Goal: Task Accomplishment & Management: Use online tool/utility

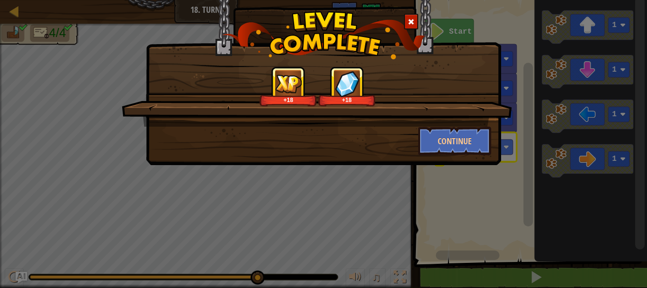
click at [75, 70] on div "+18 +18 Continue" at bounding box center [323, 144] width 647 height 288
click at [88, 60] on div "+18 +18 Continue" at bounding box center [323, 144] width 647 height 288
click at [437, 137] on button "Continue" at bounding box center [454, 140] width 73 height 28
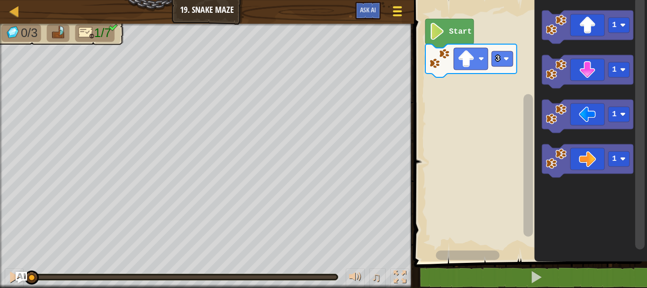
click at [400, 10] on span at bounding box center [397, 11] width 9 height 2
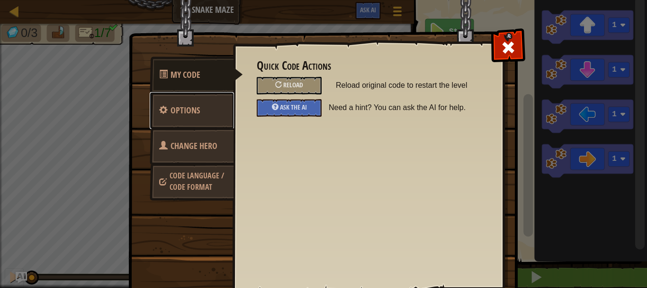
click at [206, 106] on link "Options" at bounding box center [192, 110] width 84 height 37
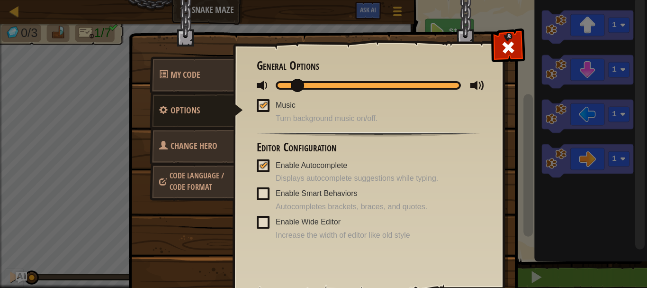
drag, startPoint x: 291, startPoint y: 85, endPoint x: 276, endPoint y: 90, distance: 16.2
click at [276, 90] on div at bounding box center [368, 85] width 185 height 9
click at [497, 54] on div at bounding box center [508, 45] width 30 height 30
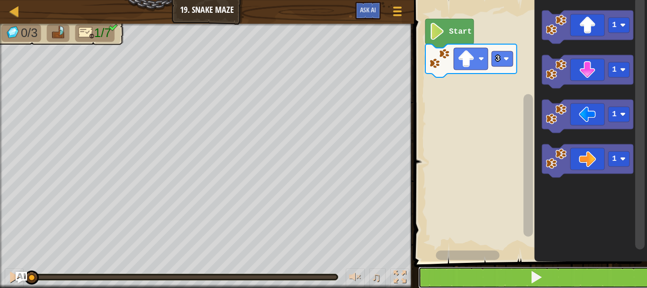
click at [523, 274] on button at bounding box center [536, 277] width 236 height 22
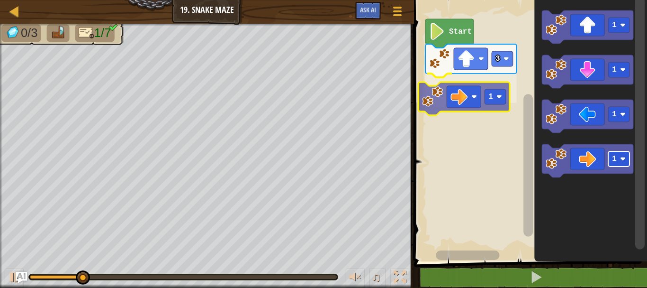
click at [482, 72] on div "3 1 Start 1 1 1 1 1" at bounding box center [529, 128] width 236 height 266
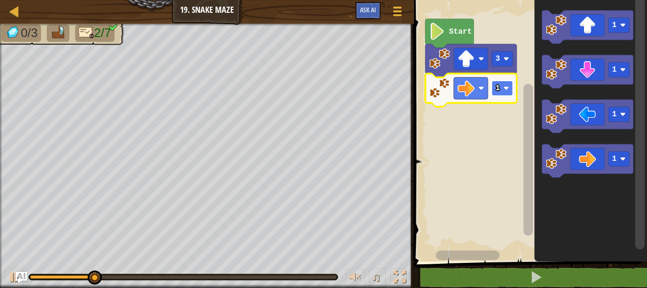
click at [503, 91] on rect "Blockly Workspace" at bounding box center [502, 88] width 21 height 15
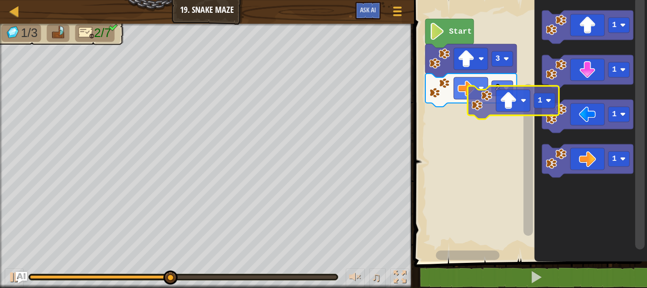
click at [484, 135] on div "Start 3 2 1 1 1 1 1" at bounding box center [529, 128] width 236 height 266
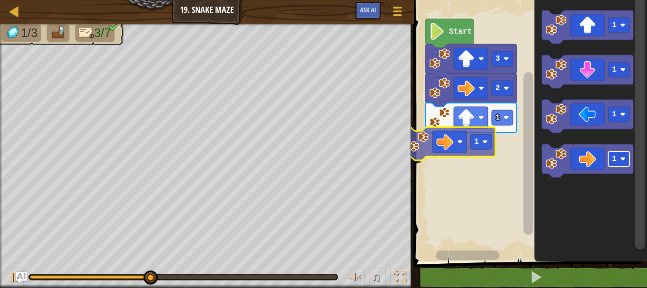
click at [474, 142] on div "Start 3 2 1 1 1 1 1 1 1" at bounding box center [529, 128] width 236 height 266
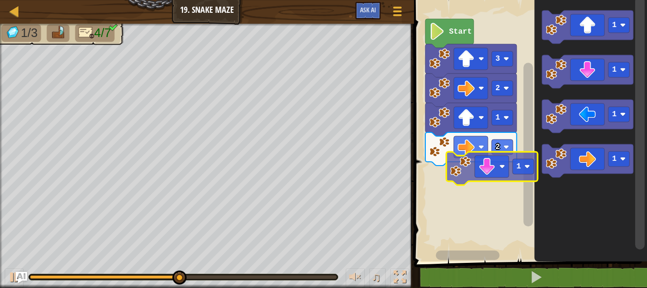
click at [491, 170] on div "Start 3 2 1 2 1 1 1 1 1" at bounding box center [529, 128] width 236 height 266
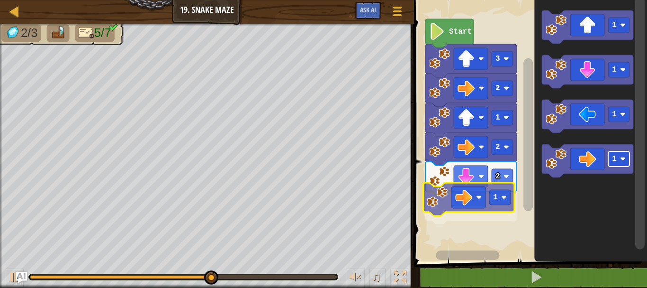
click at [505, 200] on div "Start 3 2 1 2 2 1 1 1 1 1 1" at bounding box center [529, 128] width 236 height 266
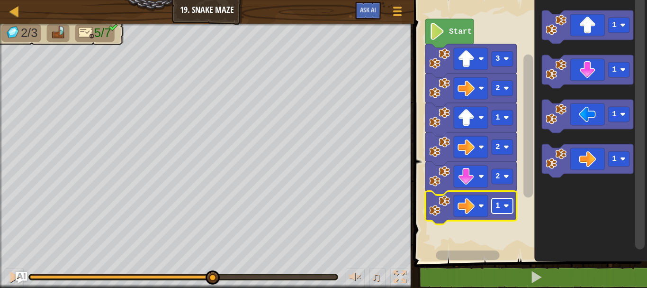
click at [505, 201] on rect "Blockly Workspace" at bounding box center [502, 205] width 21 height 15
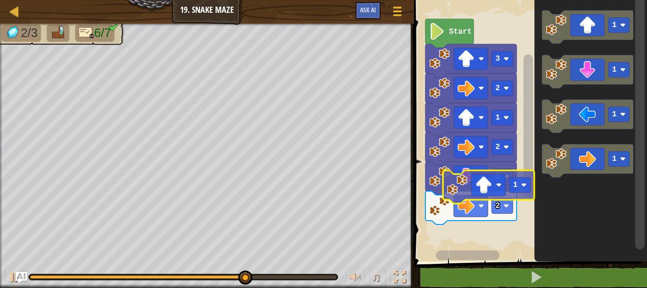
click at [484, 231] on div "Start 3 2 1 2 2 2 1 1 1 1 1" at bounding box center [529, 128] width 236 height 266
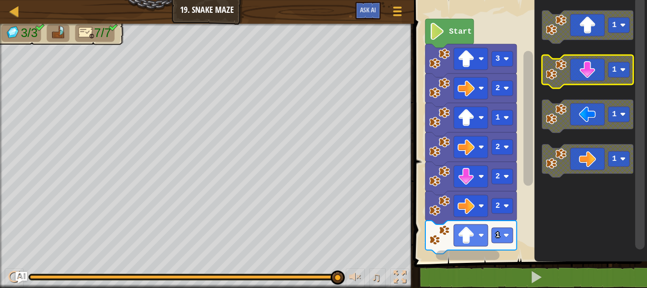
click at [598, 61] on g "1 1 1 1" at bounding box center [587, 93] width 91 height 167
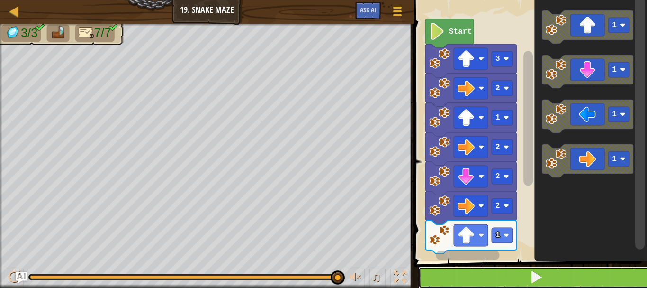
click at [498, 274] on button at bounding box center [536, 277] width 236 height 22
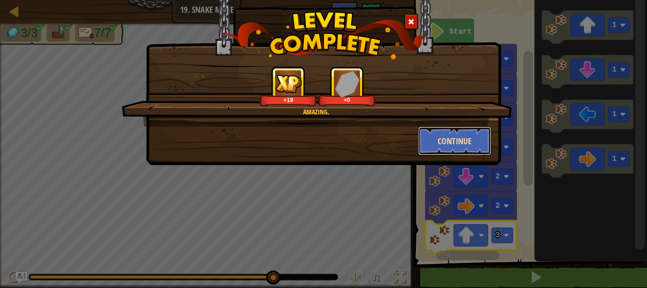
click at [441, 143] on button "Continue" at bounding box center [454, 140] width 73 height 28
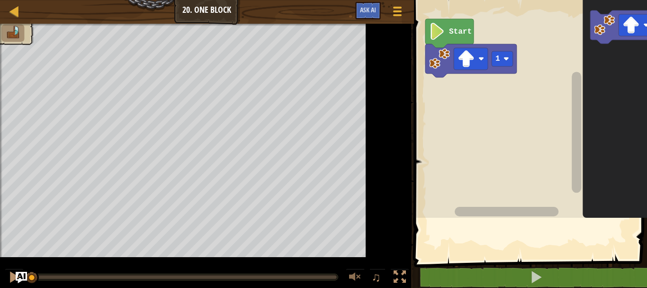
click at [351, 11] on div "Game Menu Ask AI" at bounding box center [380, 13] width 59 height 22
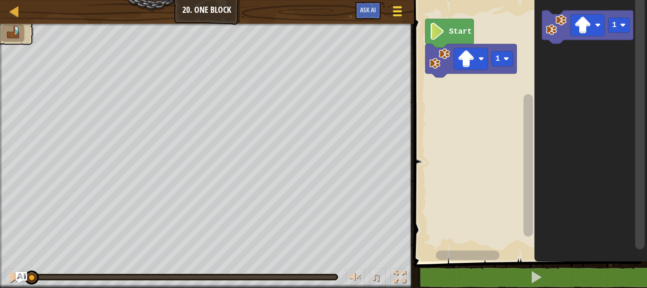
click at [394, 13] on div at bounding box center [397, 11] width 13 height 14
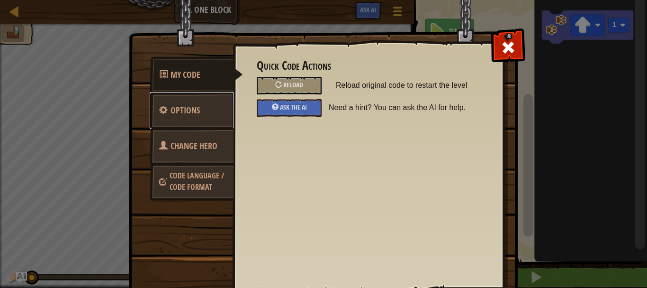
click at [201, 111] on link "Options" at bounding box center [192, 110] width 84 height 37
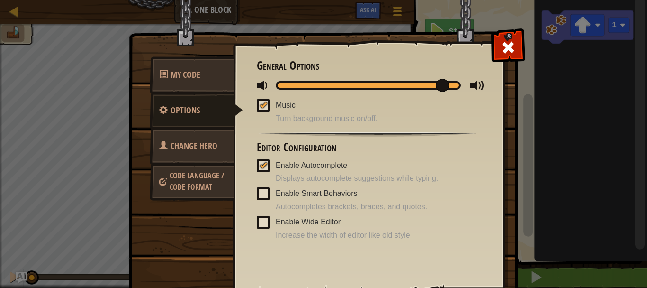
drag, startPoint x: 280, startPoint y: 81, endPoint x: 435, endPoint y: 75, distance: 154.5
click at [435, 75] on div "General Options Music Turn background music on/off. Editor Configuration Enable…" at bounding box center [368, 149] width 223 height 181
click at [502, 55] on span at bounding box center [508, 47] width 15 height 15
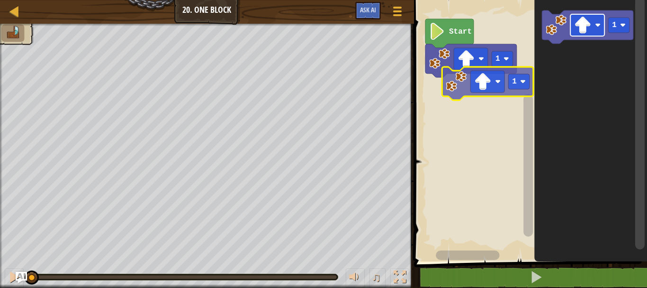
click at [473, 83] on div "1 Start 1 1" at bounding box center [529, 128] width 236 height 266
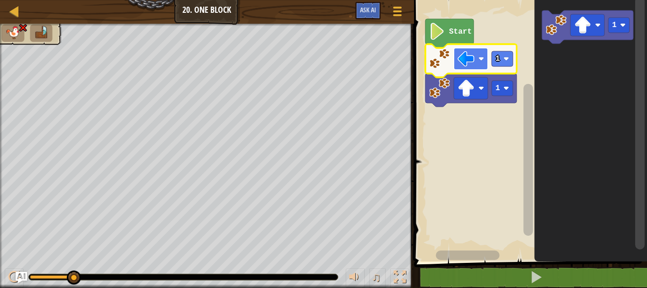
click at [465, 58] on image "Blockly Workspace" at bounding box center [466, 58] width 17 height 17
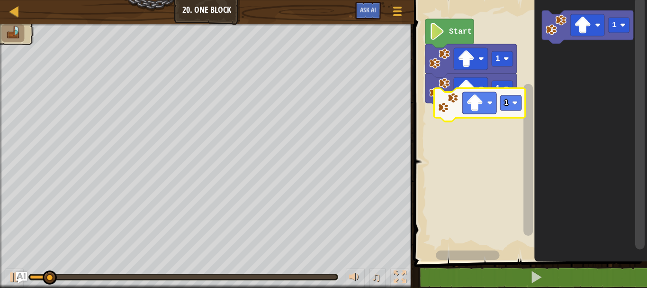
click at [482, 99] on div "Start 1 1 1 1" at bounding box center [529, 128] width 236 height 266
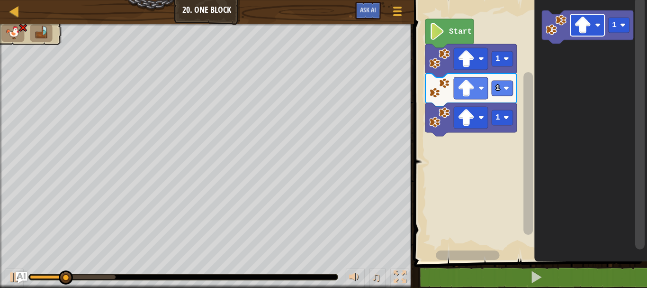
click at [483, 148] on div "Start 1 1 1 1" at bounding box center [529, 128] width 236 height 266
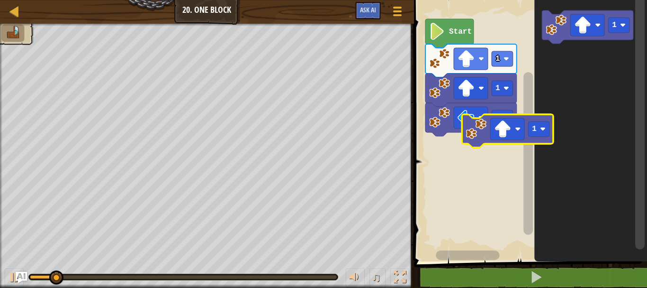
click at [466, 160] on div "Start 1 1 1 1 1" at bounding box center [529, 128] width 236 height 266
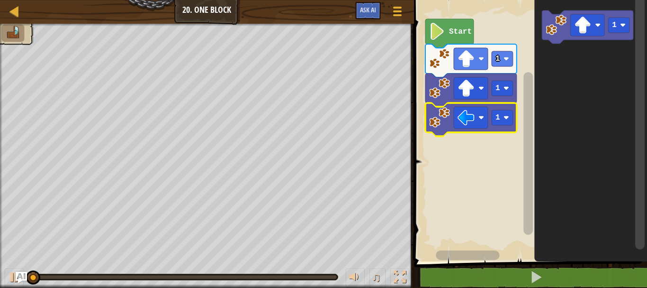
click at [502, 127] on icon "Blockly Workspace" at bounding box center [470, 119] width 91 height 33
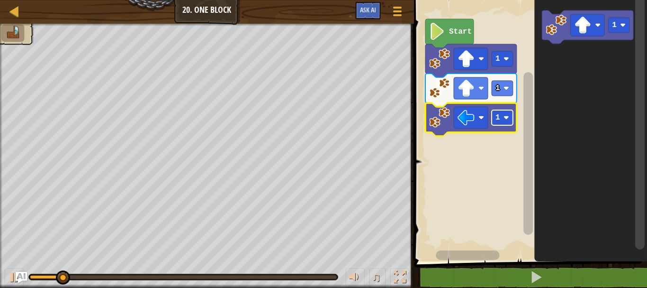
click at [498, 125] on rect "Blockly Workspace" at bounding box center [502, 117] width 21 height 15
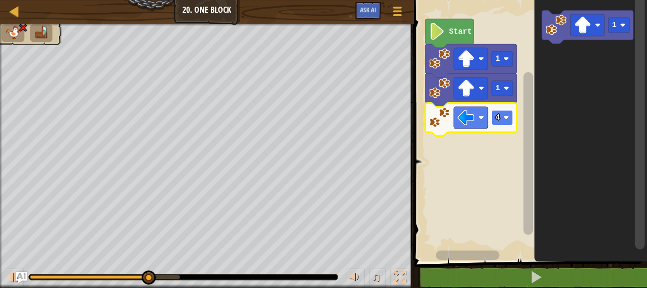
click at [503, 116] on rect "Blockly Workspace" at bounding box center [502, 117] width 21 height 15
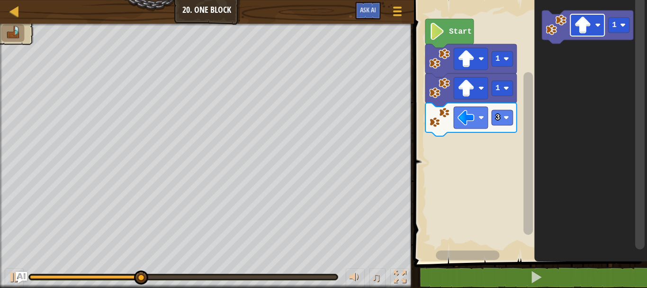
click at [495, 137] on div "Start 1 1 3 1" at bounding box center [529, 128] width 236 height 266
click at [479, 141] on div "Start 1 1 3 1" at bounding box center [529, 128] width 236 height 266
click at [559, 76] on icon "1" at bounding box center [590, 128] width 113 height 266
click at [531, 95] on div "Start 1 1 3 1" at bounding box center [529, 128] width 236 height 266
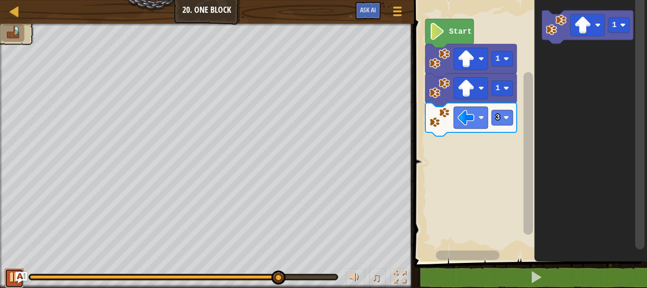
click at [10, 278] on div at bounding box center [14, 276] width 12 height 12
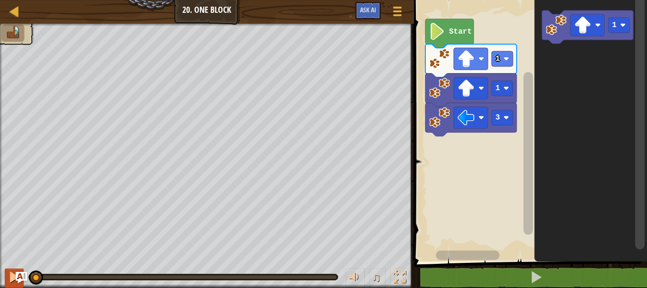
drag, startPoint x: 69, startPoint y: 276, endPoint x: 21, endPoint y: 287, distance: 49.1
click at [21, 287] on div "♫" at bounding box center [207, 274] width 414 height 28
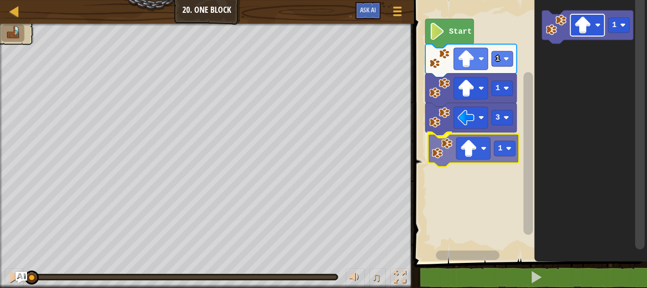
click at [476, 149] on div "Start 1 1 3 1 1 1" at bounding box center [529, 128] width 236 height 266
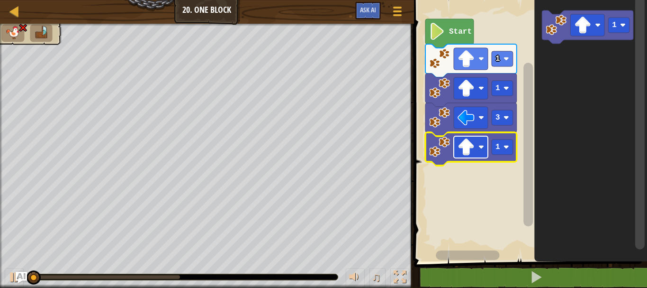
click at [470, 147] on image "Blockly Workspace" at bounding box center [466, 146] width 17 height 17
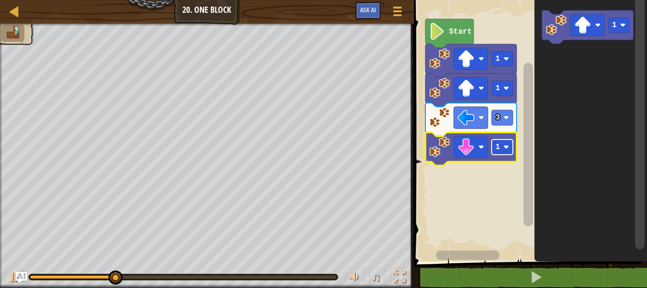
click at [500, 144] on rect "Blockly Workspace" at bounding box center [502, 146] width 21 height 15
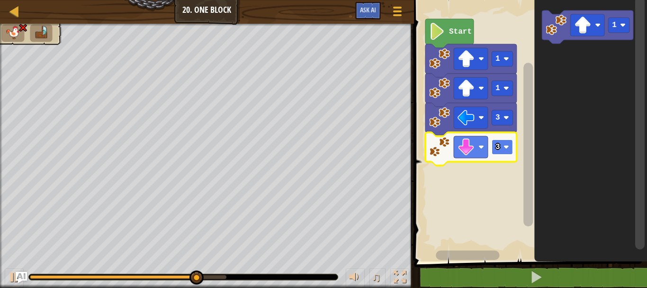
click at [504, 153] on rect "Blockly Workspace" at bounding box center [502, 146] width 21 height 15
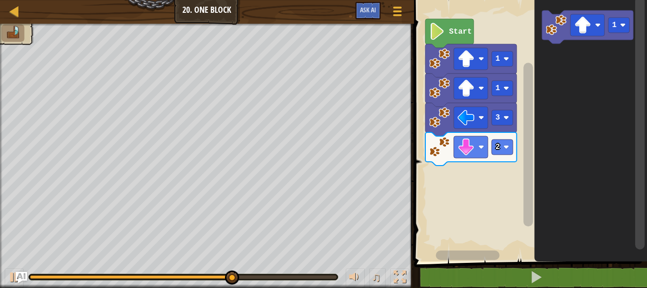
click at [560, 64] on icon "1" at bounding box center [590, 128] width 113 height 266
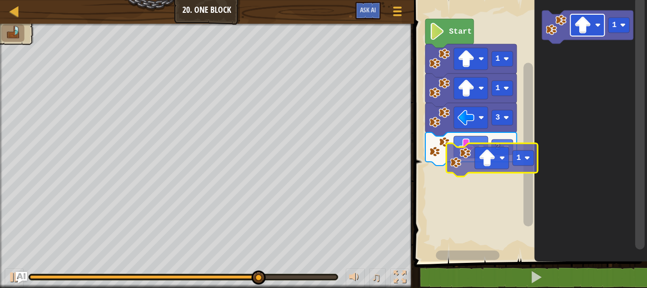
click at [487, 174] on div "Start 1 1 3 2 1 1" at bounding box center [529, 128] width 236 height 266
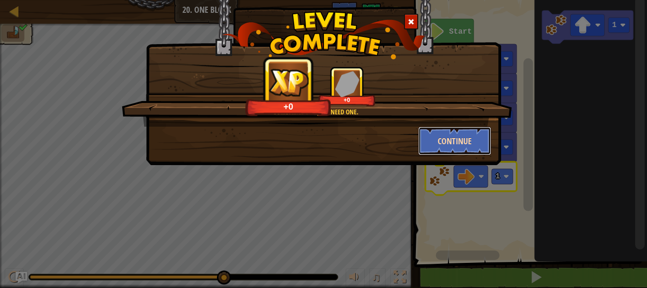
click at [444, 138] on button "Continue" at bounding box center [454, 140] width 73 height 28
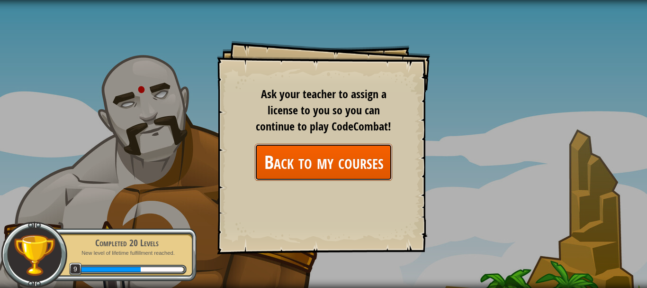
click at [349, 157] on link "Back to my courses" at bounding box center [323, 162] width 137 height 36
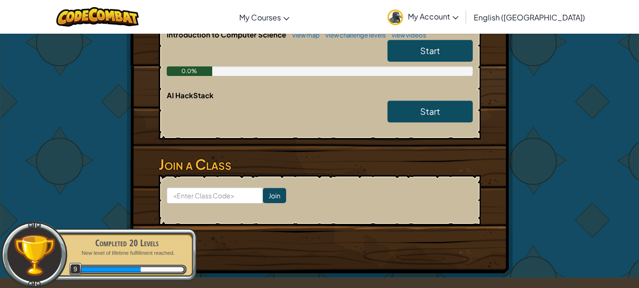
scroll to position [188, 0]
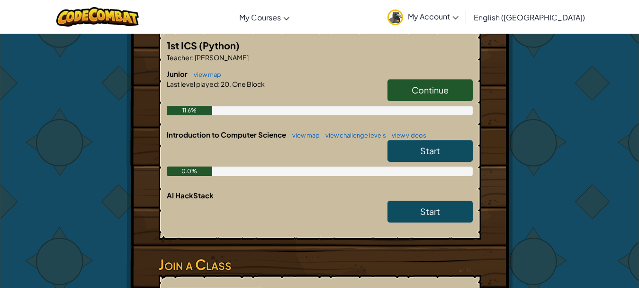
click at [420, 88] on span "Continue" at bounding box center [430, 89] width 37 height 11
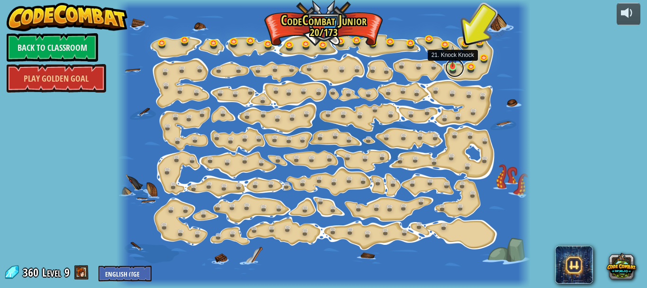
click at [452, 67] on link at bounding box center [454, 67] width 19 height 19
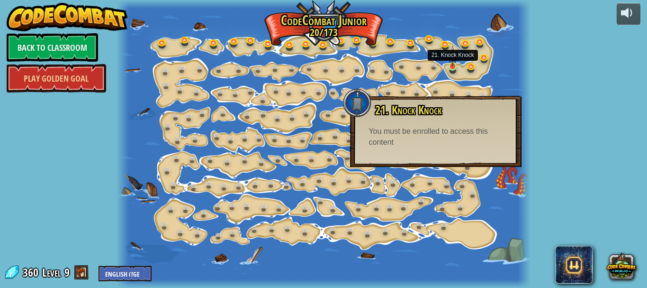
click at [448, 60] on img at bounding box center [452, 55] width 9 height 21
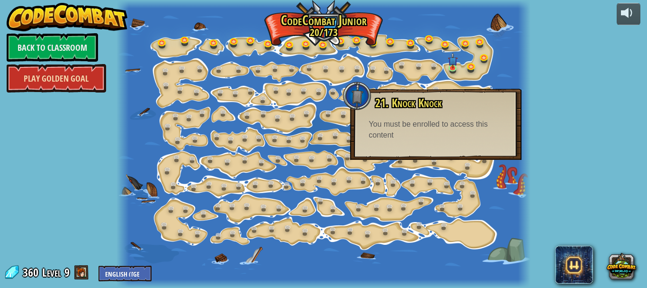
click at [74, 75] on link "Play Golden Goal" at bounding box center [56, 78] width 99 height 28
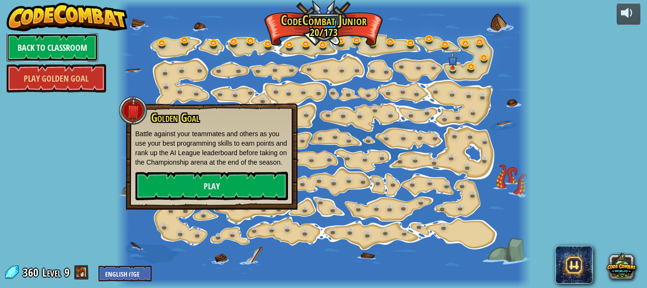
click at [73, 52] on link "Back to Classroom" at bounding box center [52, 47] width 91 height 28
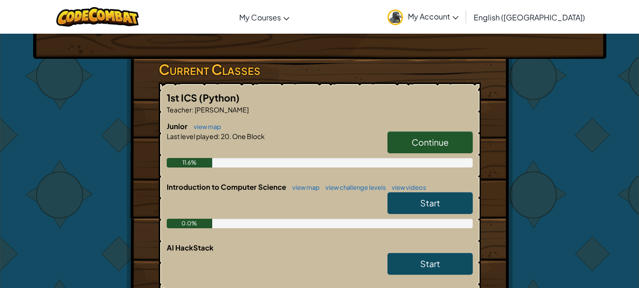
scroll to position [136, 0]
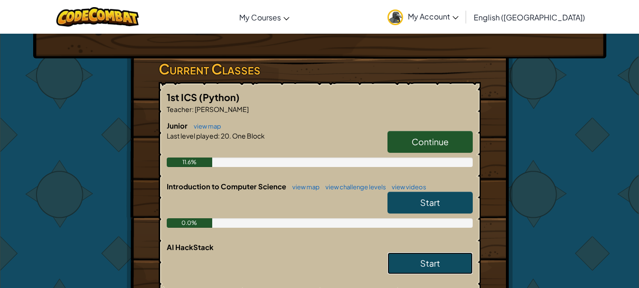
click at [423, 261] on span "Start" at bounding box center [430, 262] width 20 height 11
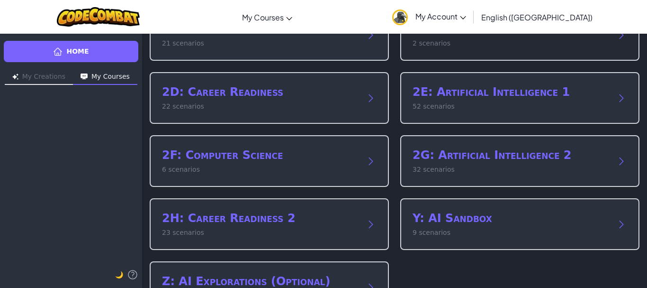
scroll to position [188, 0]
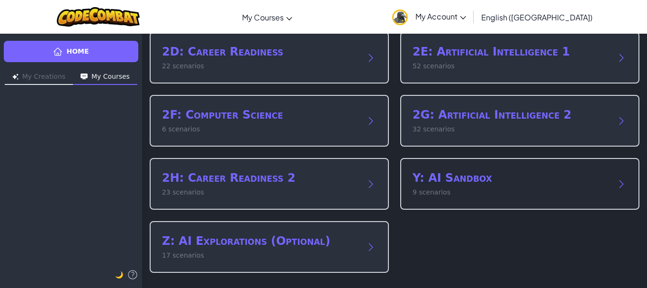
click at [448, 188] on p "9 scenarios" at bounding box center [511, 192] width 196 height 10
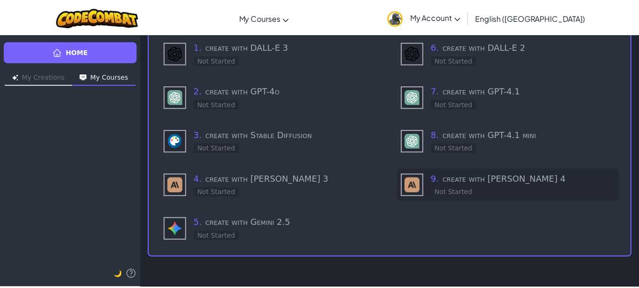
scroll to position [56, 0]
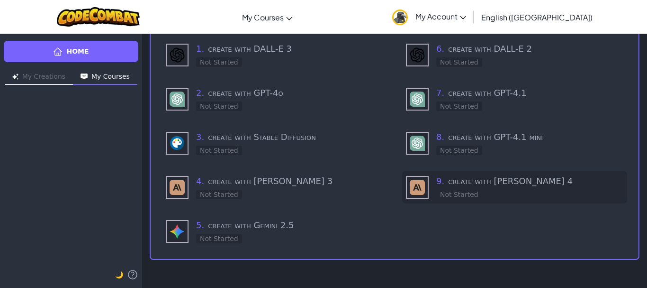
click at [447, 184] on h3 "9 . create with [PERSON_NAME] 4" at bounding box center [529, 180] width 187 height 13
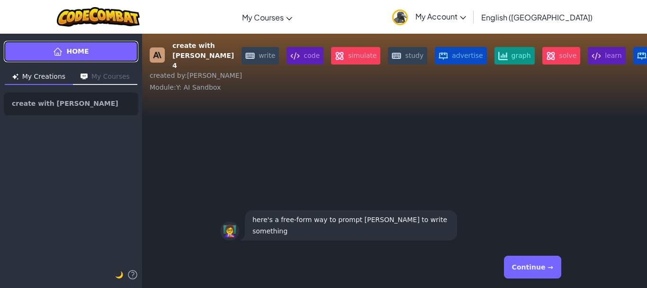
click at [87, 51] on span "Home" at bounding box center [77, 51] width 22 height 10
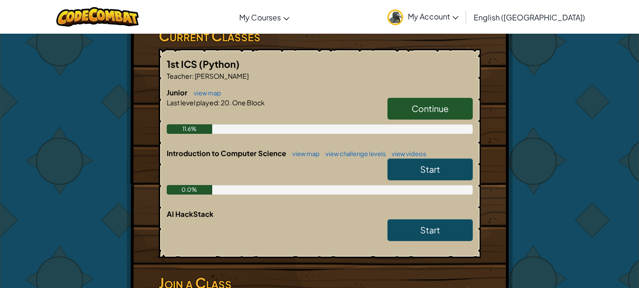
scroll to position [170, 0]
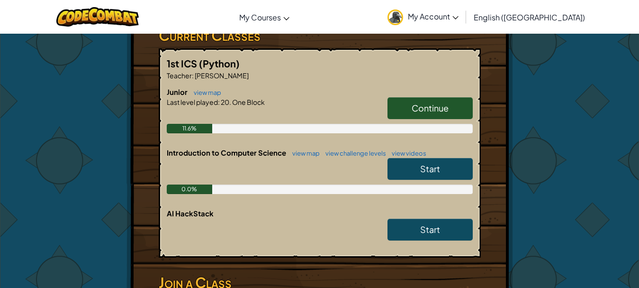
click at [407, 111] on link "Continue" at bounding box center [429, 108] width 85 height 22
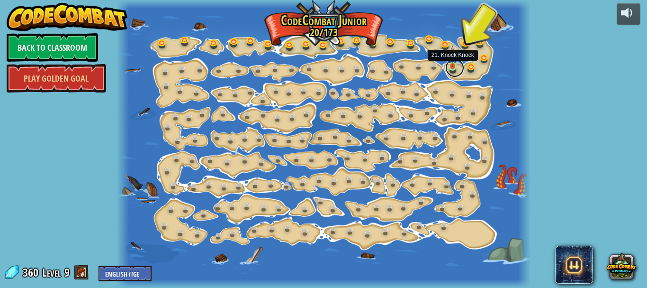
click at [451, 69] on link at bounding box center [454, 67] width 19 height 19
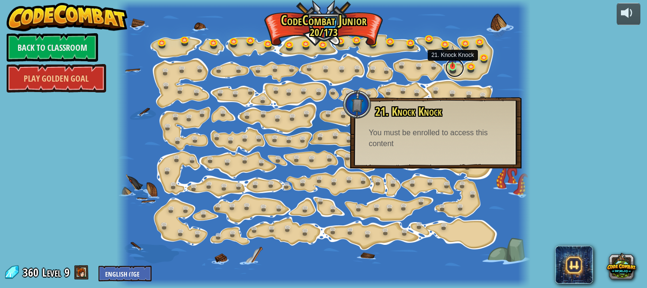
click at [451, 69] on link at bounding box center [454, 67] width 19 height 19
click at [72, 84] on link "Play Golden Goal" at bounding box center [56, 78] width 99 height 28
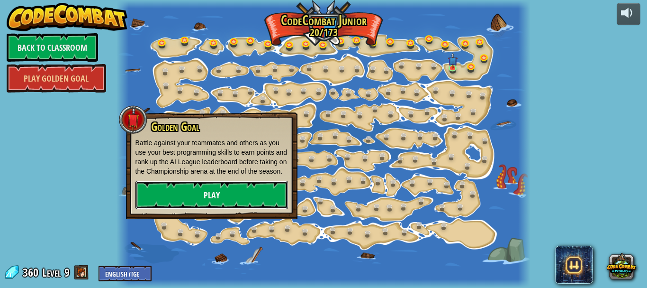
click at [197, 198] on link "Play" at bounding box center [211, 194] width 153 height 28
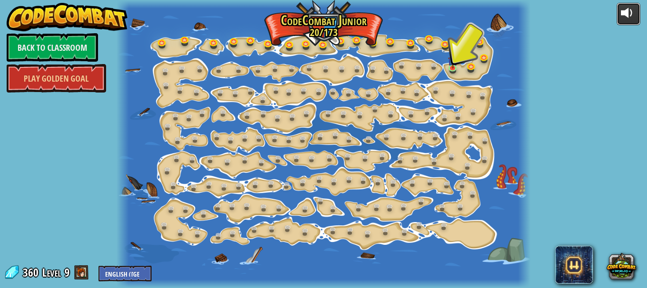
click at [627, 20] on div at bounding box center [628, 12] width 15 height 15
click at [451, 64] on img at bounding box center [452, 55] width 9 height 21
